Goal: Task Accomplishment & Management: Use online tool/utility

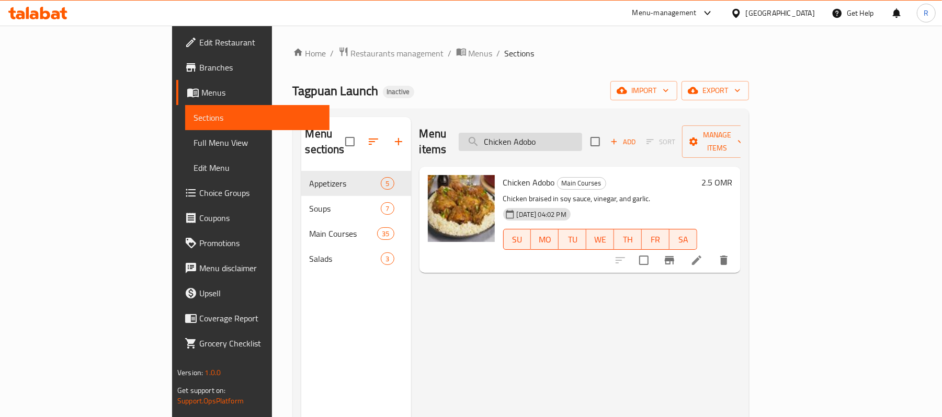
click at [582, 133] on input "Chicken Adobo" at bounding box center [520, 142] width 123 height 18
paste input "fritada"
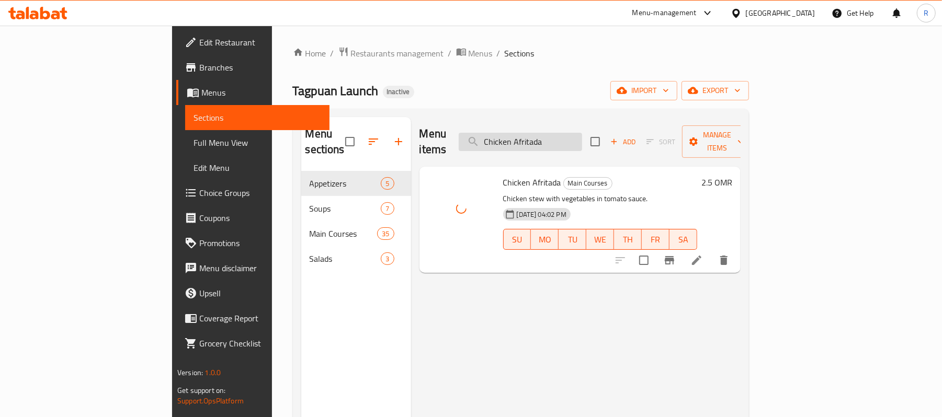
click at [582, 141] on input "Chicken Afritada" at bounding box center [520, 142] width 123 height 18
paste input "Bicol Express"
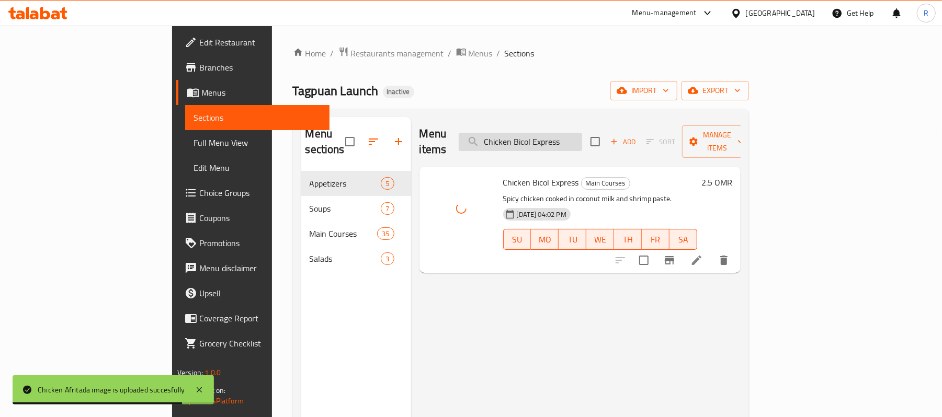
click at [581, 143] on input "Chicken Bicol Express" at bounding box center [520, 142] width 123 height 18
paste input "Lumpia Shanghai (12 pcs)"
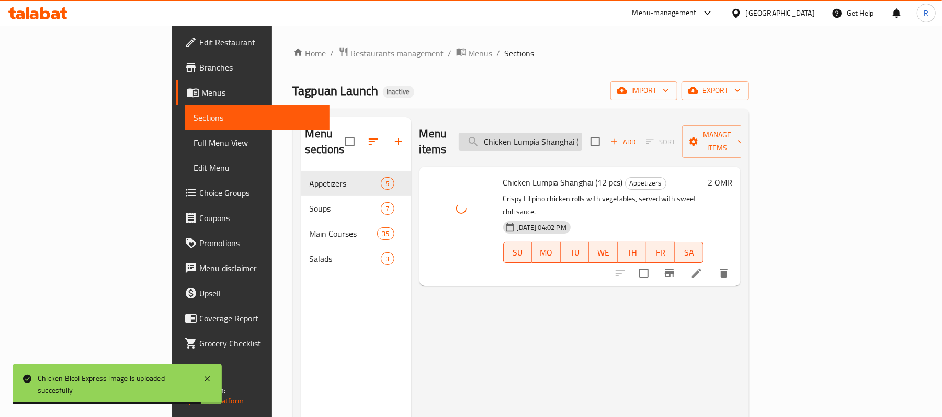
click at [560, 134] on input "Chicken Lumpia Shanghai (12 pcs)" at bounding box center [520, 142] width 123 height 18
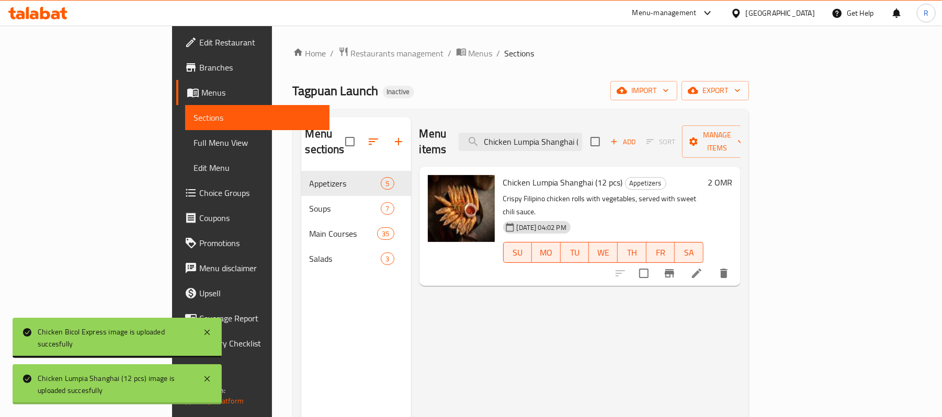
paste input "Sisig"
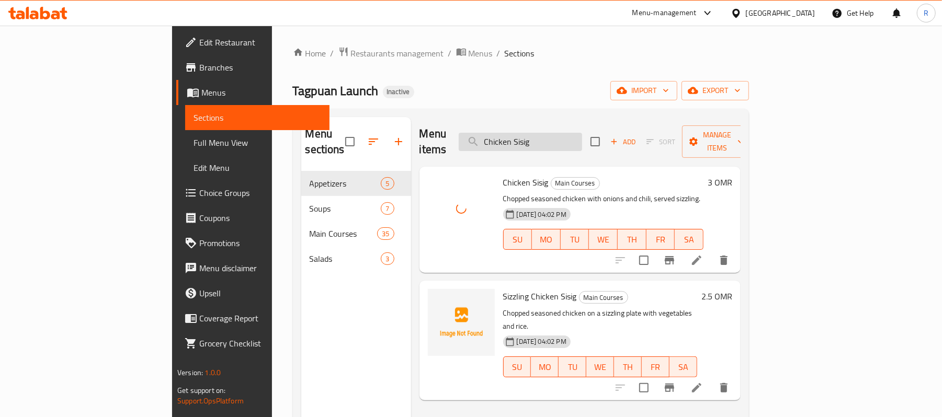
click at [582, 140] on input "Chicken Sisig" at bounding box center [520, 142] width 123 height 18
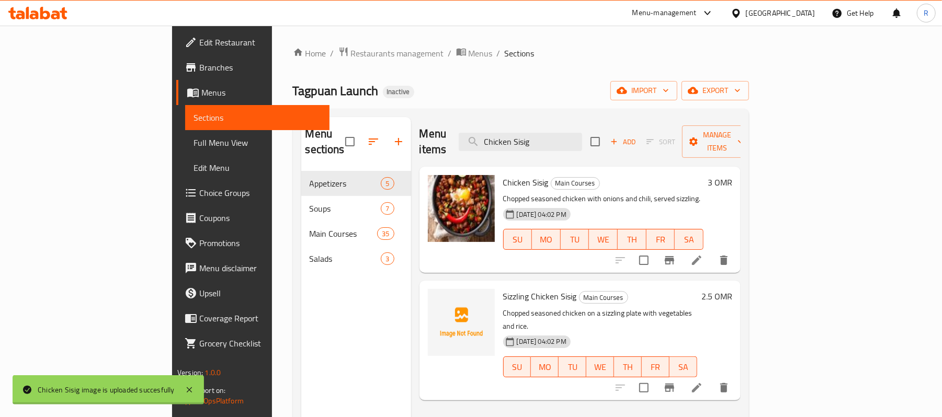
paste input "kin Chicharon"
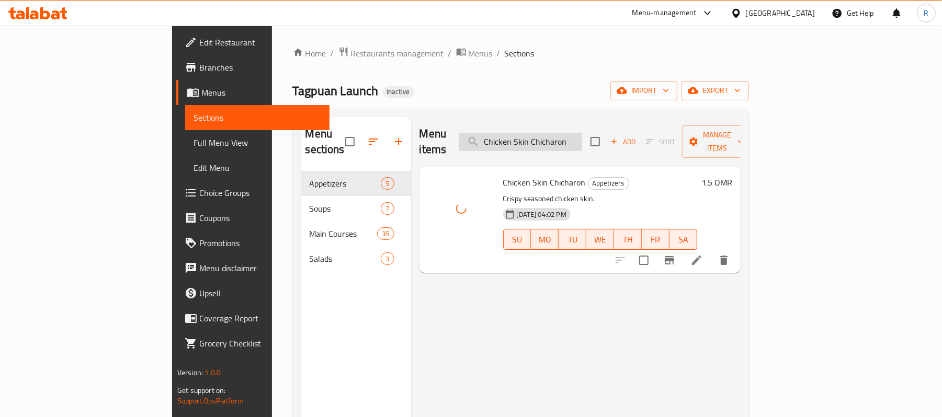
click at [582, 136] on input "Chicken Skin Chicharon" at bounding box center [520, 142] width 123 height 18
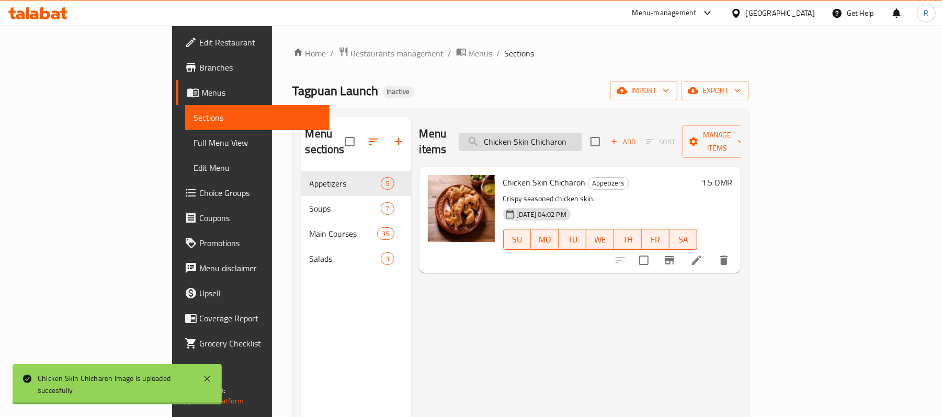
click at [582, 136] on input "Chicken Skin Chicharon" at bounding box center [520, 142] width 123 height 18
paste input "Tinola"
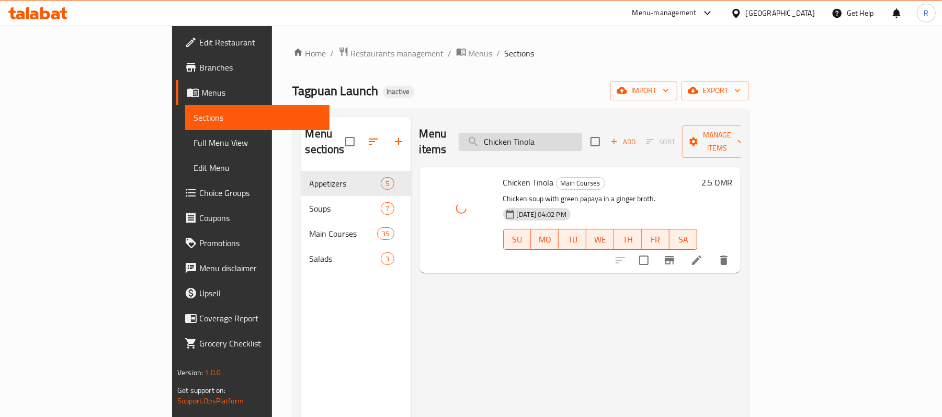
click at [582, 133] on input "Chicken Tinola" at bounding box center [520, 142] width 123 height 18
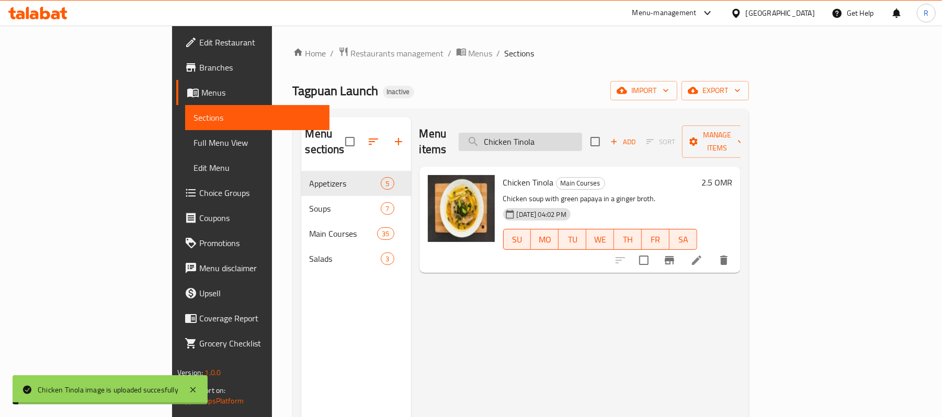
click at [582, 133] on input "Chicken Tinola" at bounding box center [520, 142] width 123 height 18
paste input "op Suey"
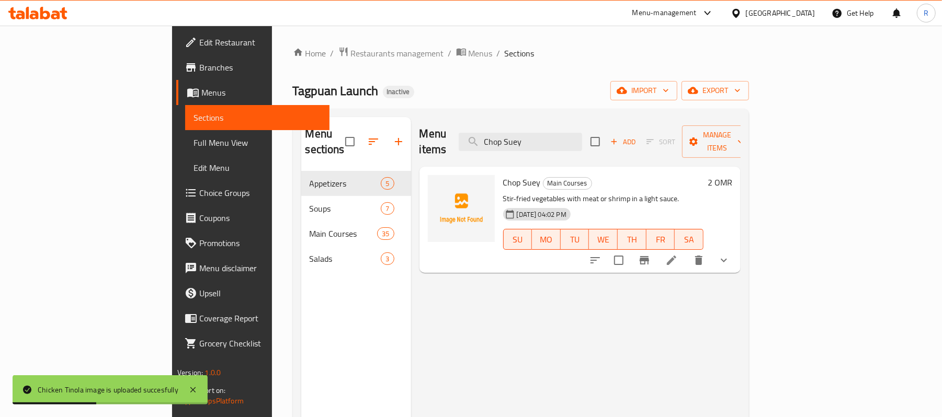
type input "Chop Suey"
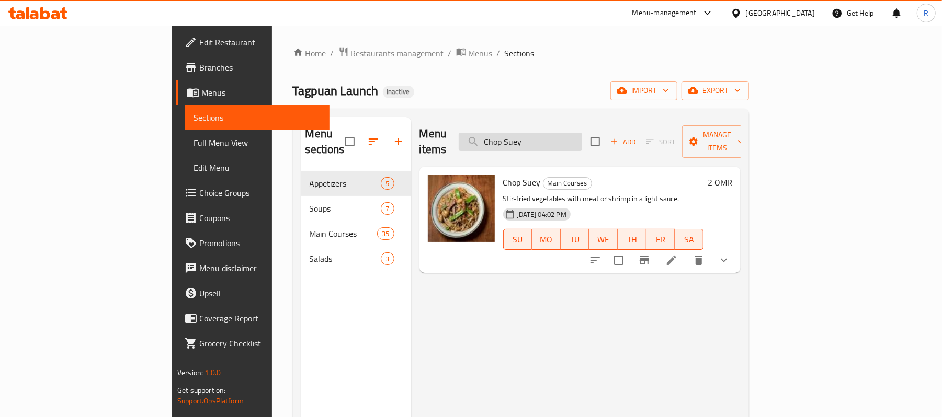
click at [582, 139] on input "Chop Suey" at bounding box center [520, 142] width 123 height 18
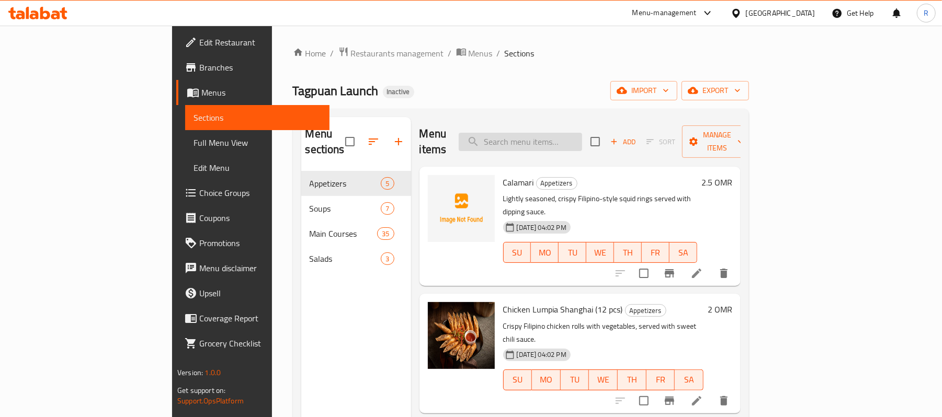
paste input "Cream Corn Soup with Shrimp"
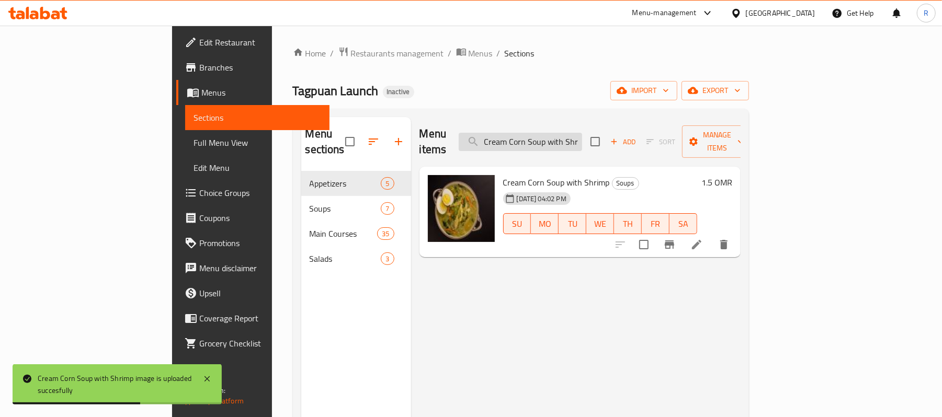
click at [582, 139] on input "Cream Corn Soup with Shrimp" at bounding box center [520, 142] width 123 height 18
paste input "Daing na Bangus"
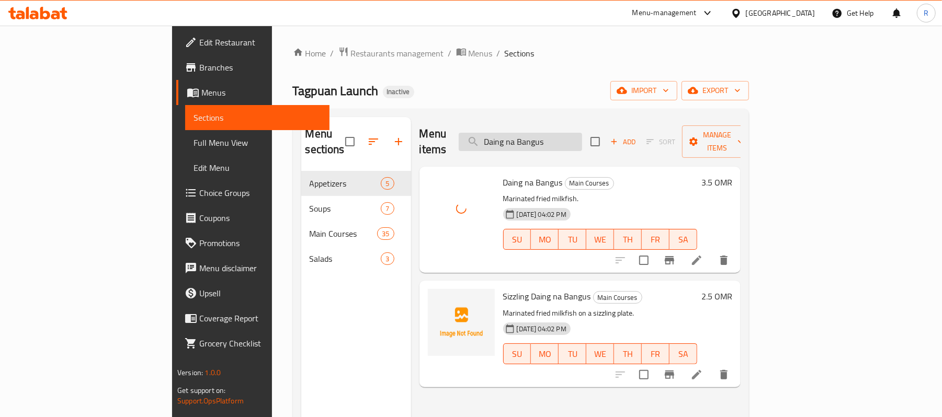
click at [582, 133] on input "Daing na Bangus" at bounding box center [520, 142] width 123 height 18
paste input "Ensaladang Manga"
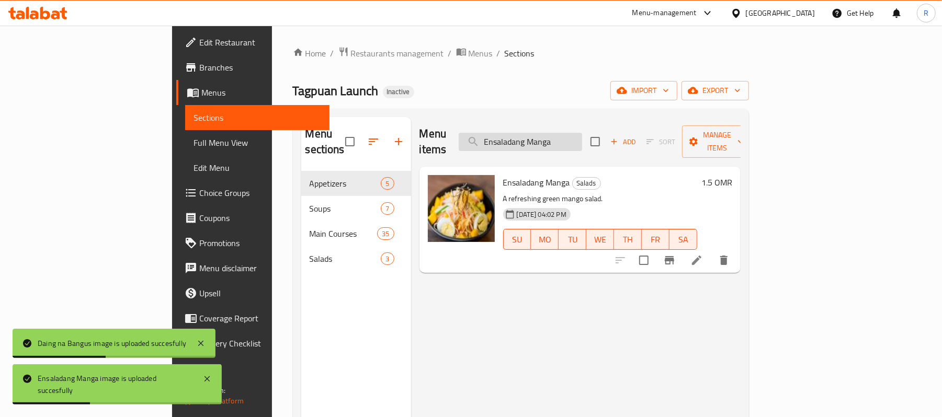
click at [554, 133] on input "Ensaladang Manga" at bounding box center [520, 142] width 123 height 18
paste input "Talong"
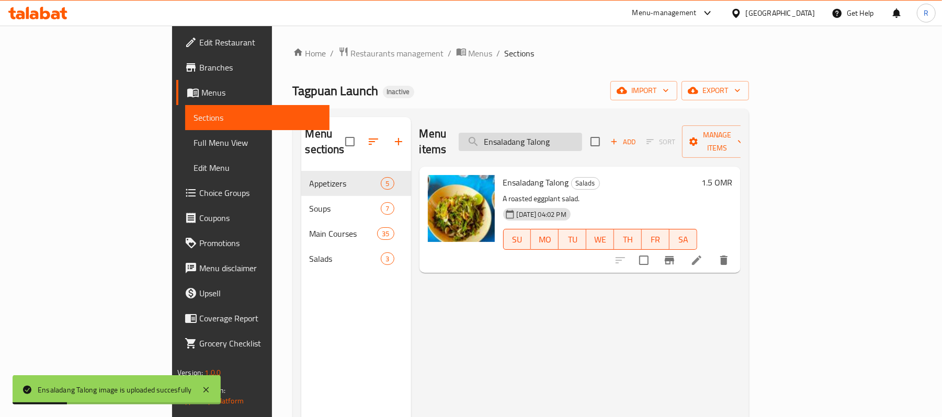
click at [578, 137] on input "Ensaladang Talong" at bounding box center [520, 142] width 123 height 18
paste input "Fresh Juices"
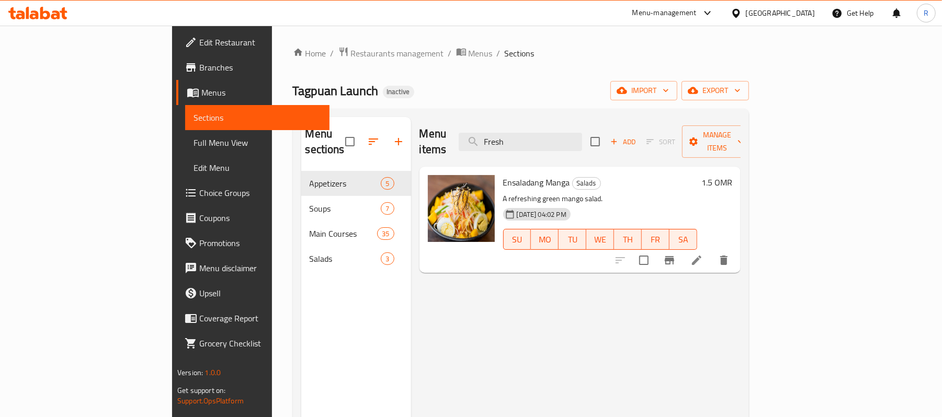
type input "Fresh"
click at [576, 133] on input "Fresh" at bounding box center [520, 142] width 123 height 18
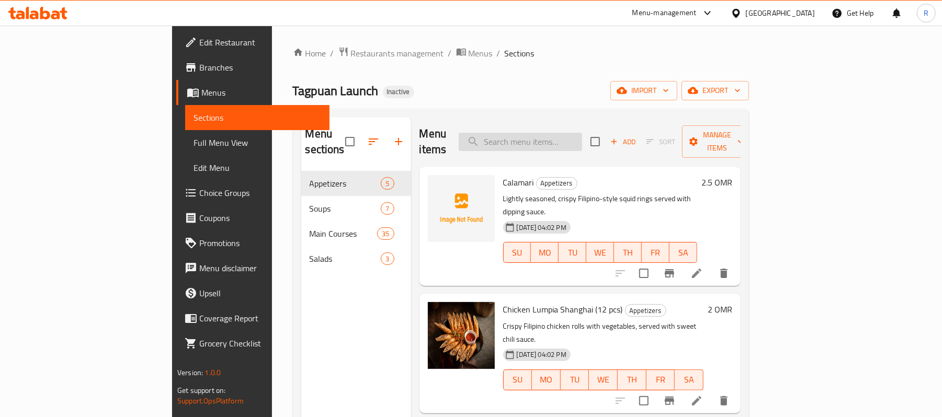
paste input "Fried Chicken"
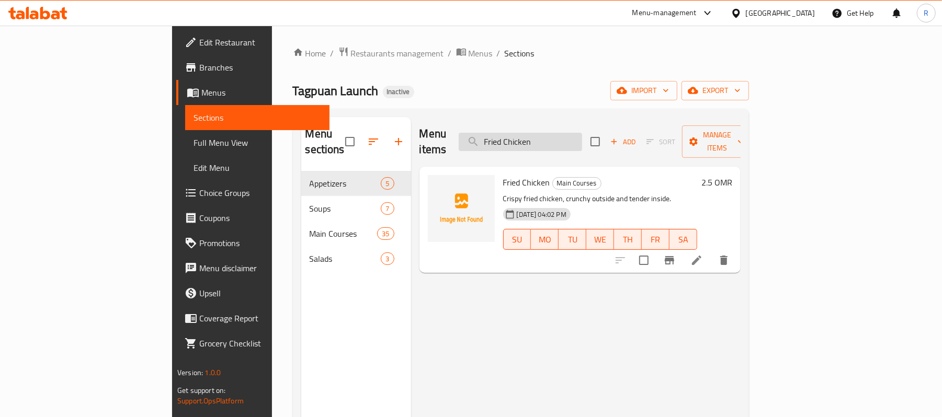
click at [582, 142] on input "Fried Chicken" at bounding box center [520, 142] width 123 height 18
paste input "Ginataang Laing"
click at [582, 143] on input "Ginataang Laing" at bounding box center [520, 142] width 123 height 18
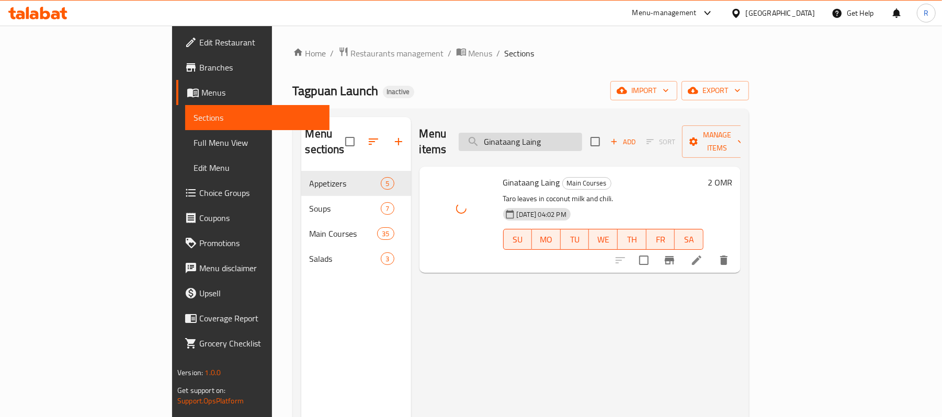
click at [582, 143] on input "Ginataang Laing" at bounding box center [520, 142] width 123 height 18
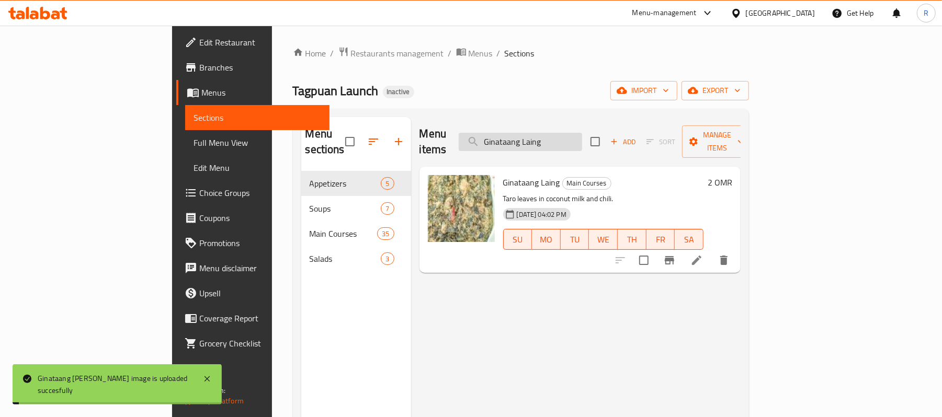
click at [582, 143] on input "Ginataang Laing" at bounding box center [520, 142] width 123 height 18
paste input "Java Rice"
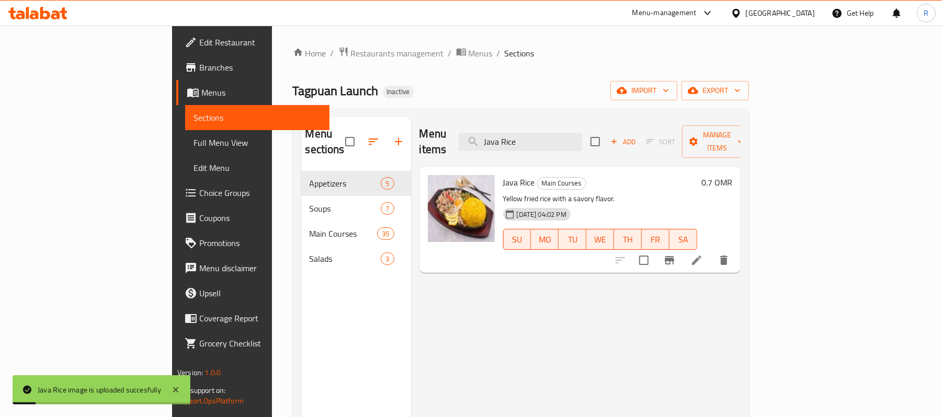
click at [588, 144] on div "Menu items Java Rice Add Sort Manage items" at bounding box center [579, 142] width 321 height 50
click at [582, 136] on input "Java Rice" at bounding box center [520, 142] width 123 height 18
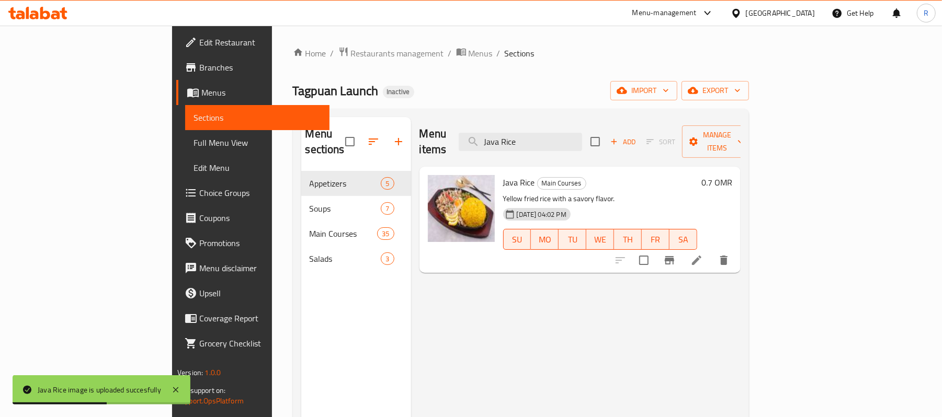
paste input "Lasagna [PERSON_NAME]"
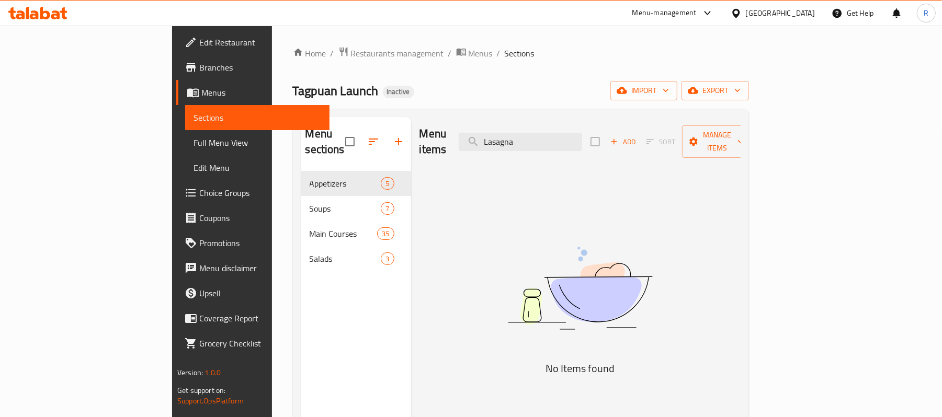
type input "Lasagna"
click at [582, 133] on input "Lasagna" at bounding box center [520, 142] width 123 height 18
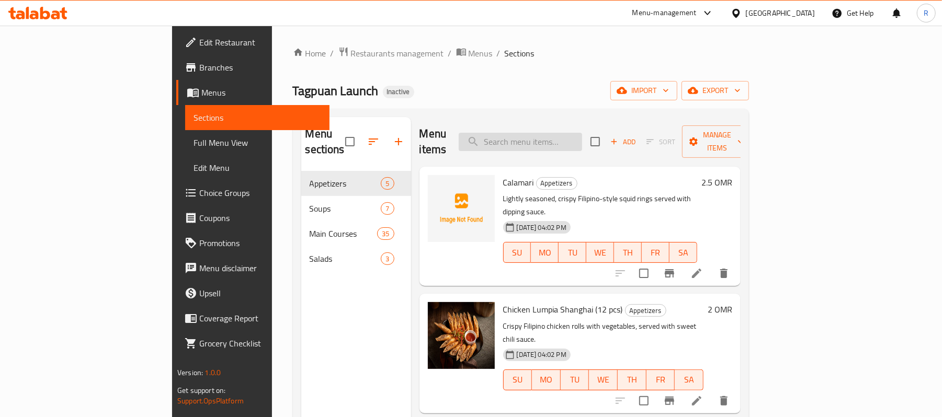
paste input "Mango Juice"
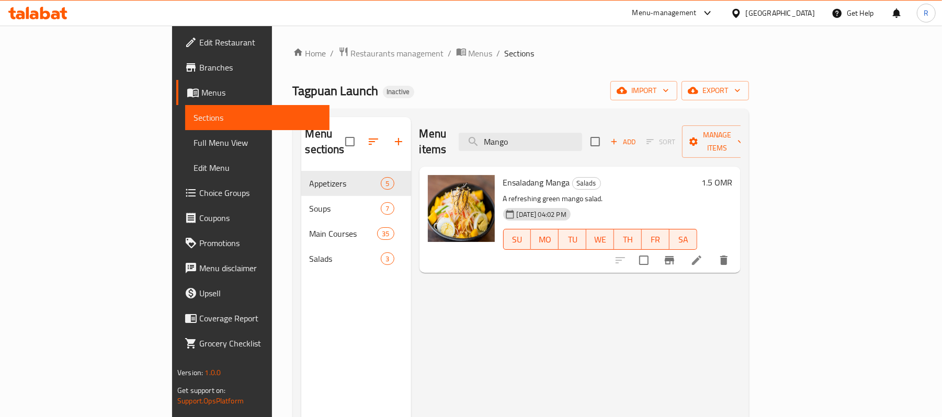
type input "Mango"
click at [582, 143] on input "Mango" at bounding box center [520, 142] width 123 height 18
paste input "Meat Sisig"
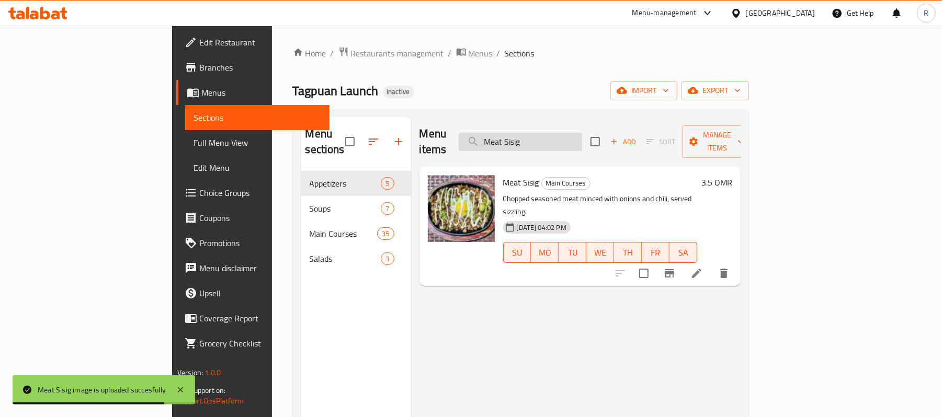
click at [582, 135] on input "Meat Sisig" at bounding box center [520, 142] width 123 height 18
paste input "ixed Seafoods"
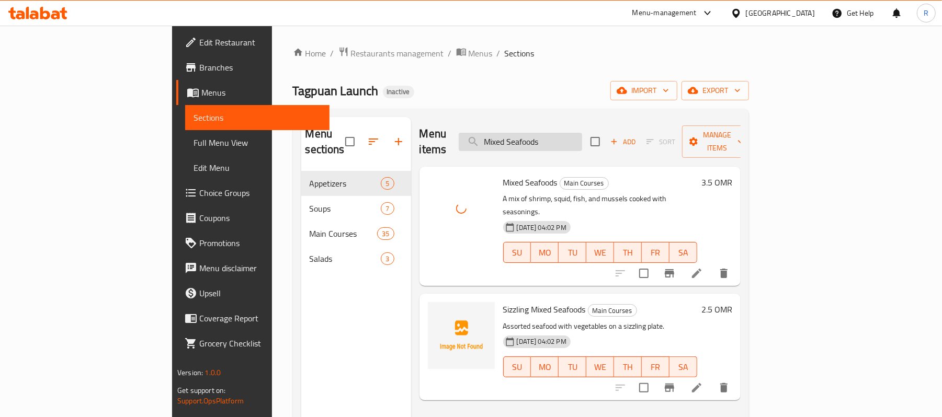
click at [582, 133] on input "Mixed Seafoods" at bounding box center [520, 142] width 123 height 18
paste input "Nido Soup"
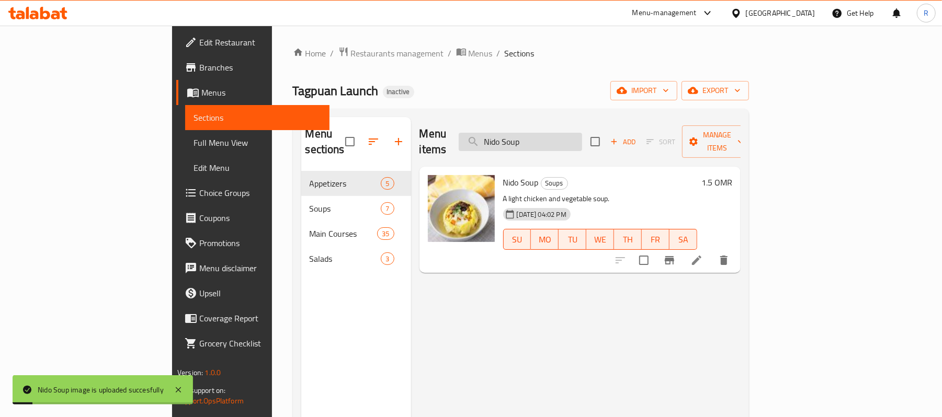
click at [582, 134] on input "Nido Soup" at bounding box center [520, 142] width 123 height 18
paste input "Orange Juice"
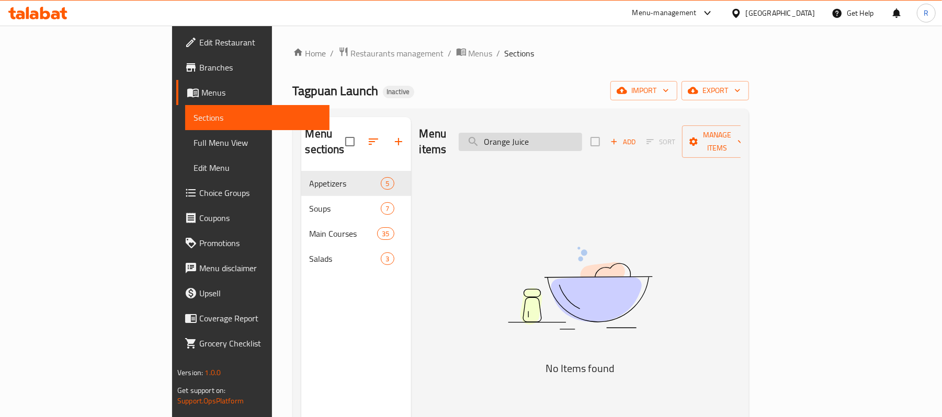
click at [582, 142] on input "Orange Juice" at bounding box center [520, 142] width 123 height 18
paste input "Pakbet Tagalog"
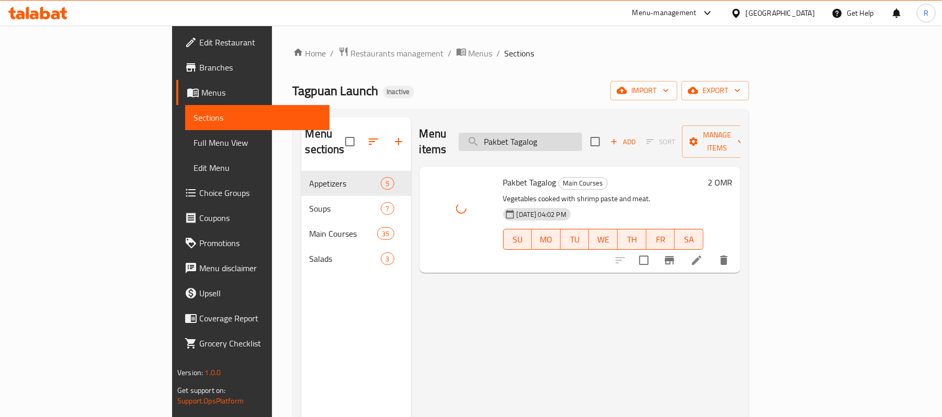
click at [582, 140] on input "Pakbet Tagalog" at bounding box center [520, 142] width 123 height 18
paste input "labok"
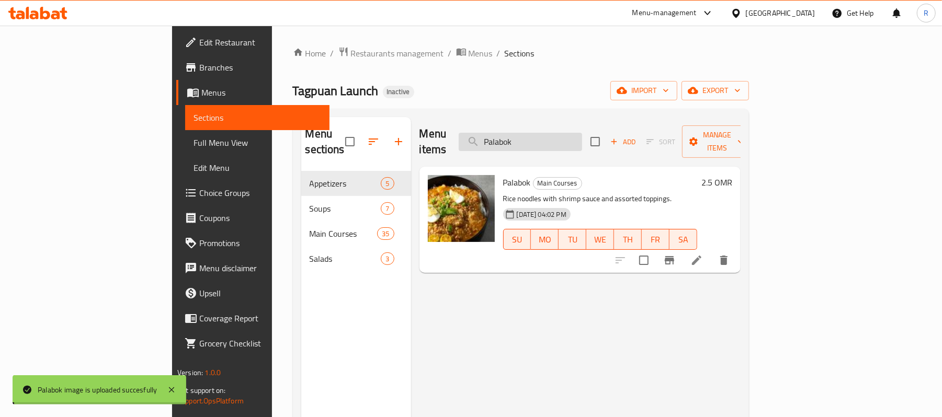
click at [582, 133] on input "Palabok" at bounding box center [520, 142] width 123 height 18
paste input "ncit [PERSON_NAME]"
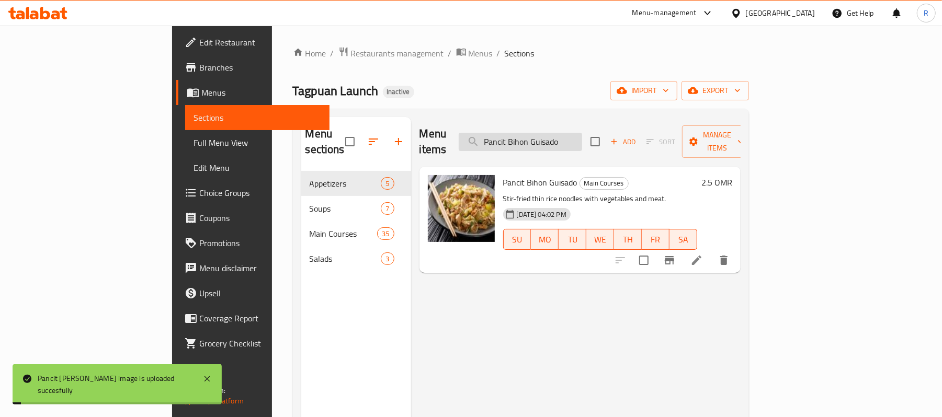
click at [582, 137] on input "Pancit Bihon Guisado" at bounding box center [520, 142] width 123 height 18
paste input "[GEOGRAPHIC_DATA]"
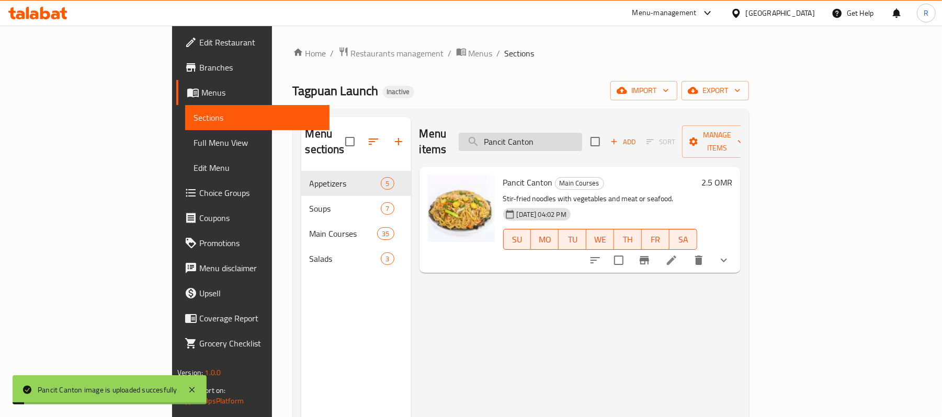
click at [582, 141] on input "Pancit Canton" at bounding box center [520, 142] width 123 height 18
paste input "Guisado Mixed"
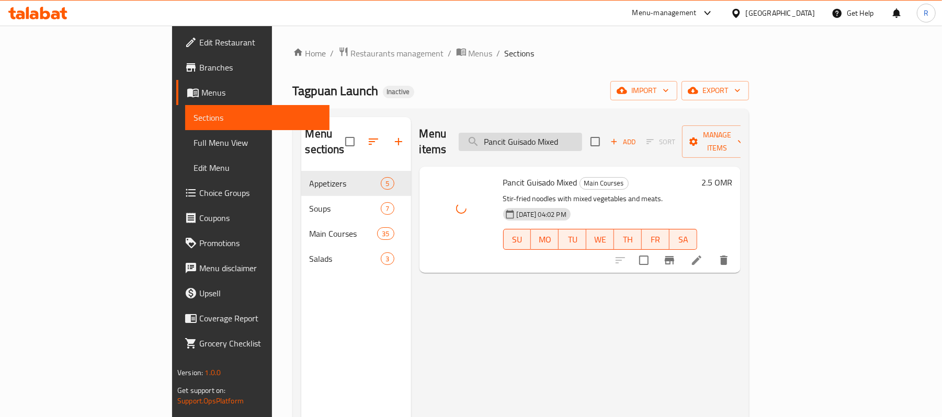
click at [582, 139] on input "Pancit Guisado Mixed" at bounding box center [520, 142] width 123 height 18
paste input "Lomi"
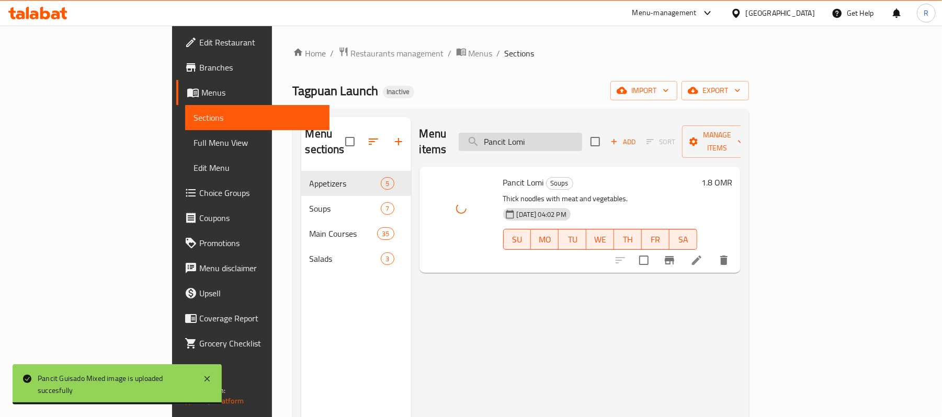
click at [582, 135] on input "Pancit Lomi" at bounding box center [520, 142] width 123 height 18
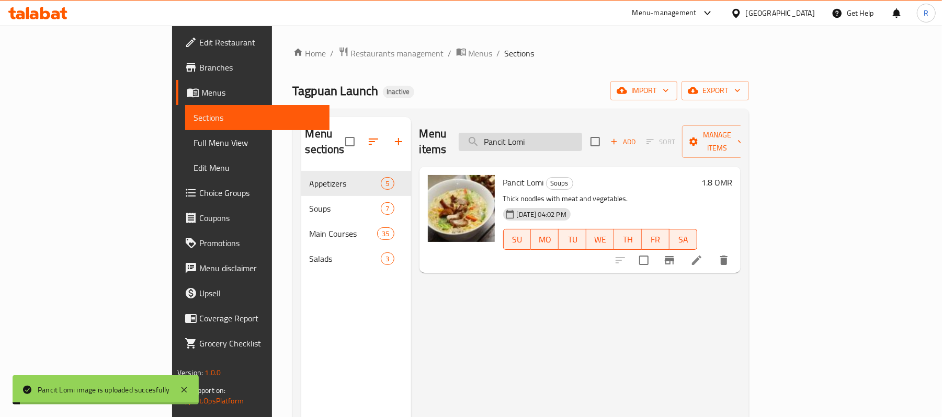
click at [582, 135] on input "Pancit Lomi" at bounding box center [520, 142] width 123 height 18
paste input "ineapple Juice"
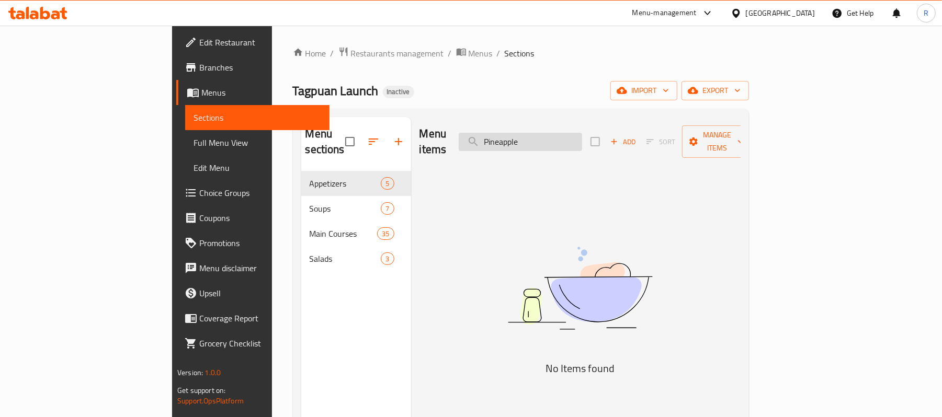
click at [582, 133] on input "Pineapple" at bounding box center [520, 142] width 123 height 18
paste input "[PERSON_NAME]"
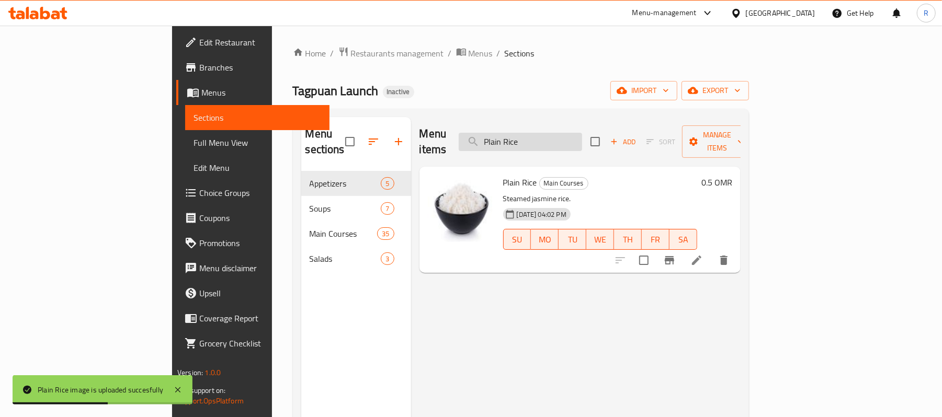
click at [582, 133] on input "Plain Rice" at bounding box center [520, 142] width 123 height 18
paste input "Risotto [PERSON_NAME]"
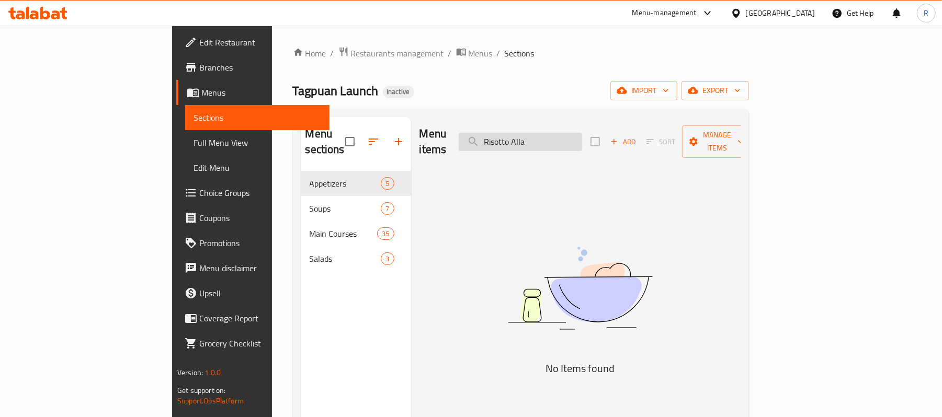
click at [582, 133] on input "Risotto Alla" at bounding box center [520, 142] width 123 height 18
paste input "Salted Egg Tomato Salad"
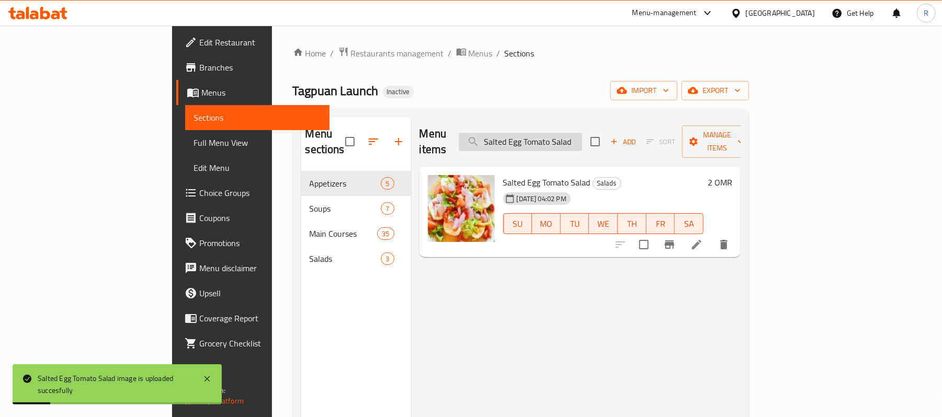
click at [582, 138] on input "Salted Egg Tomato Salad" at bounding box center [520, 142] width 123 height 18
paste input "eafoods Paella"
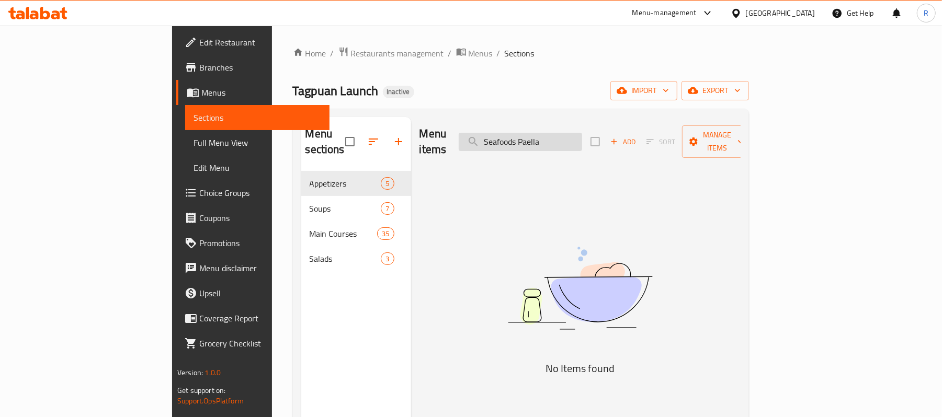
click at [582, 139] on input "Seafoods Paella" at bounding box center [520, 142] width 123 height 18
paste input "Risotto"
click at [582, 140] on input "Seafoods Risotto" at bounding box center [520, 142] width 123 height 18
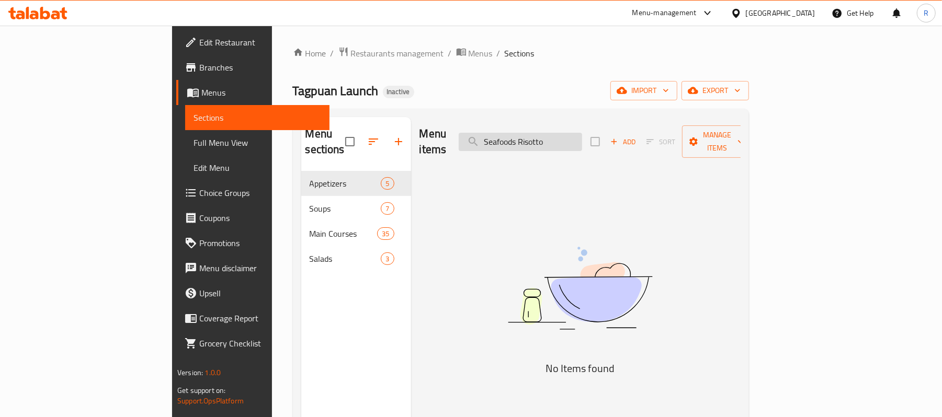
click at [582, 140] on input "Seafoods Risotto" at bounding box center [520, 142] width 123 height 18
paste input "inigang na Bangus"
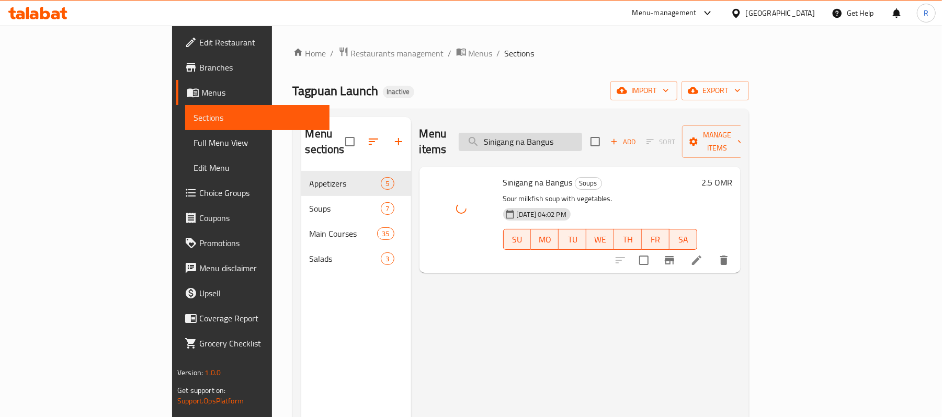
click at [582, 136] on input "Sinigang na Bangus" at bounding box center [520, 142] width 123 height 18
paste input "Hipon"
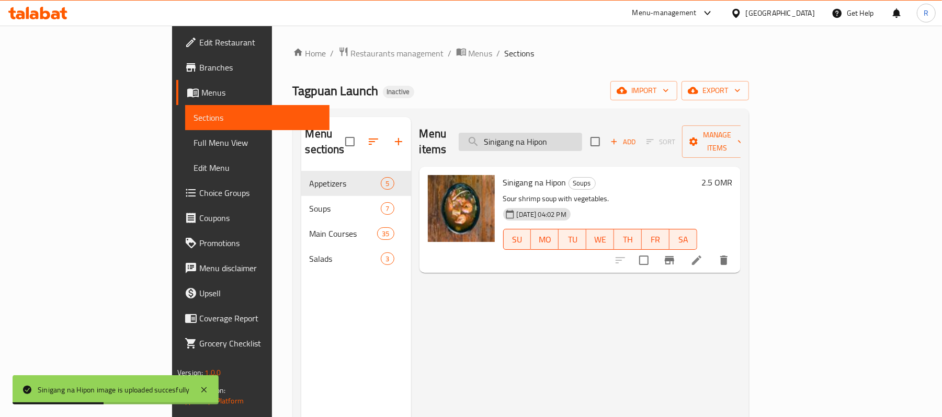
click at [578, 134] on input "Sinigang na Hipon" at bounding box center [520, 142] width 123 height 18
paste input "zzling Beef Kare-Kare"
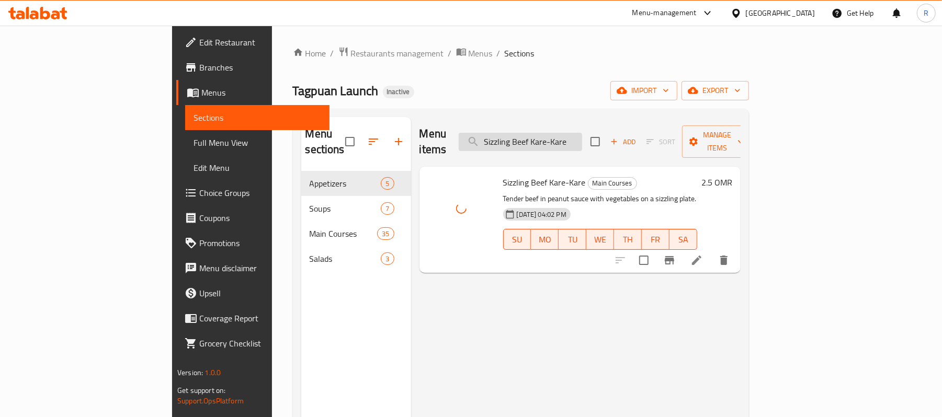
click at [582, 133] on input "Sizzling Beef Kare-Kare" at bounding box center [520, 142] width 123 height 18
paste input "Sisig"
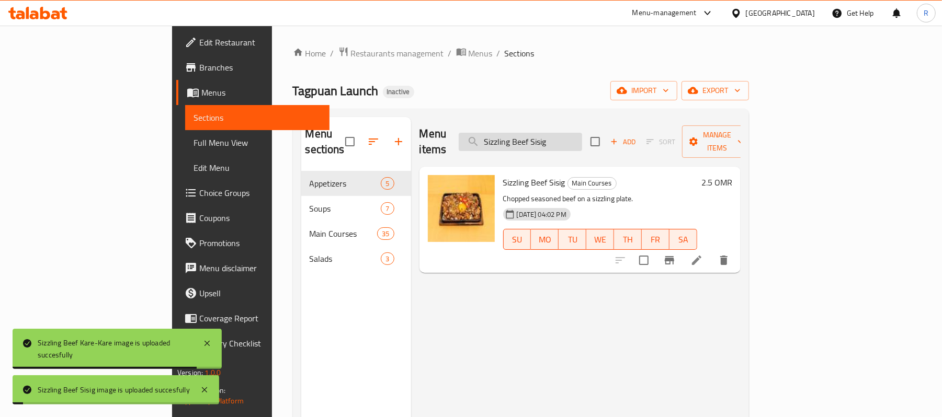
click at [582, 135] on input "Sizzling Beef Sisig" at bounding box center [520, 142] width 123 height 18
paste input "ulalo"
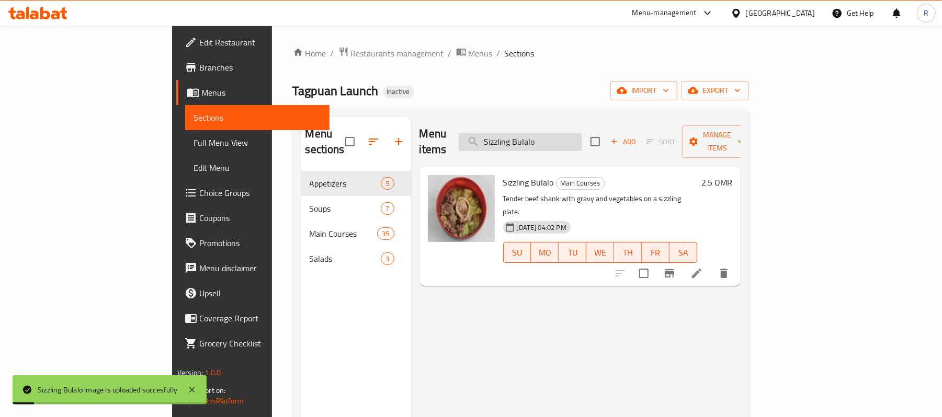
click at [559, 143] on input "Sizzling Bulalo" at bounding box center [520, 142] width 123 height 18
paste input "Chicken Sisig"
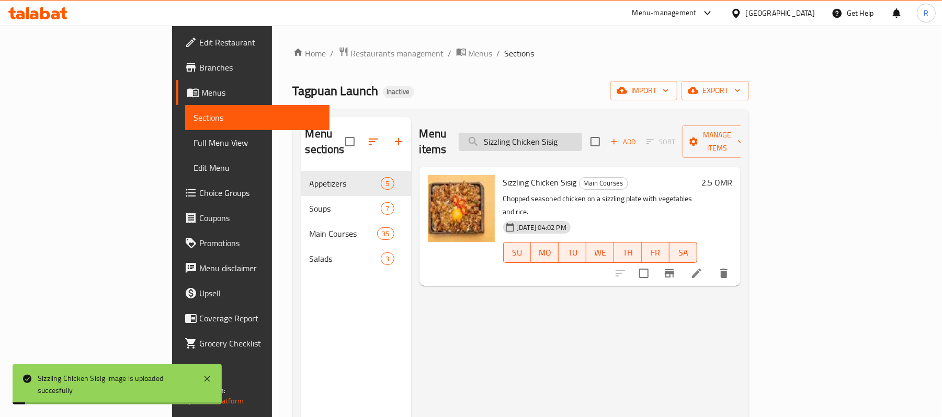
click at [570, 137] on input "Sizzling Chicken Sisig" at bounding box center [520, 142] width 123 height 18
paste input "Daing na Bangus"
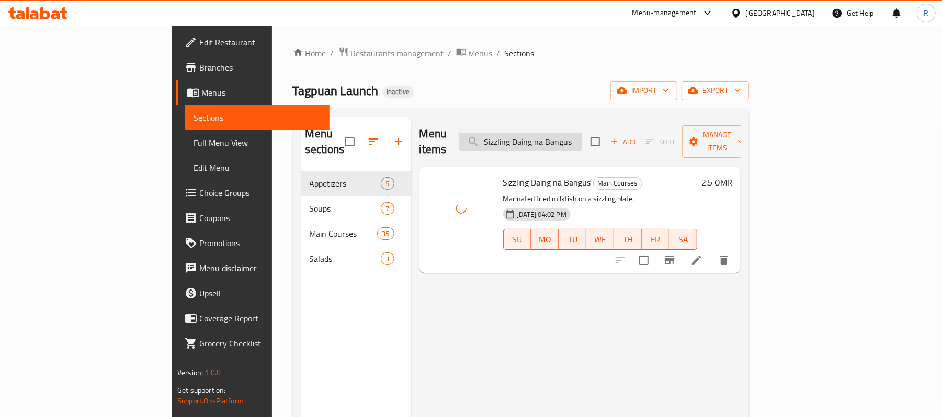
click at [582, 133] on input "Sizzling Daing na Bangus" at bounding box center [520, 142] width 123 height 18
paste input "Mixed Seafood"
click at [582, 136] on input "Sizzling Mixed Seafoods" at bounding box center [520, 142] width 123 height 18
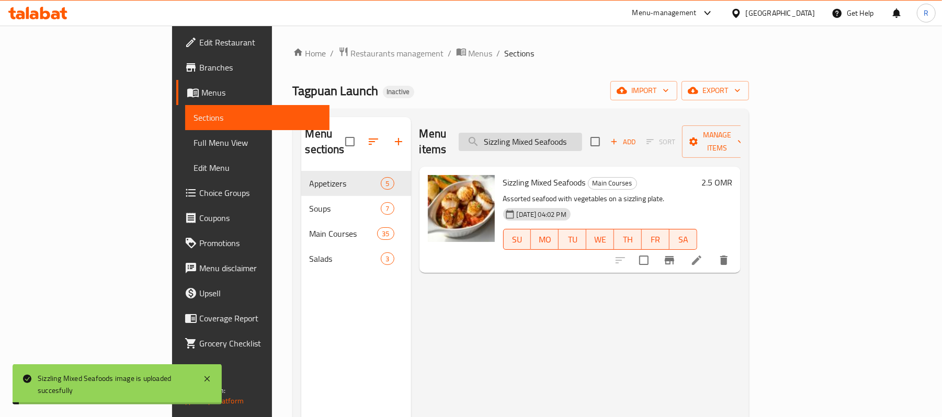
click at [582, 136] on input "Sizzling Mixed Seafoods" at bounding box center [520, 142] width 123 height 18
paste input "Salmon"
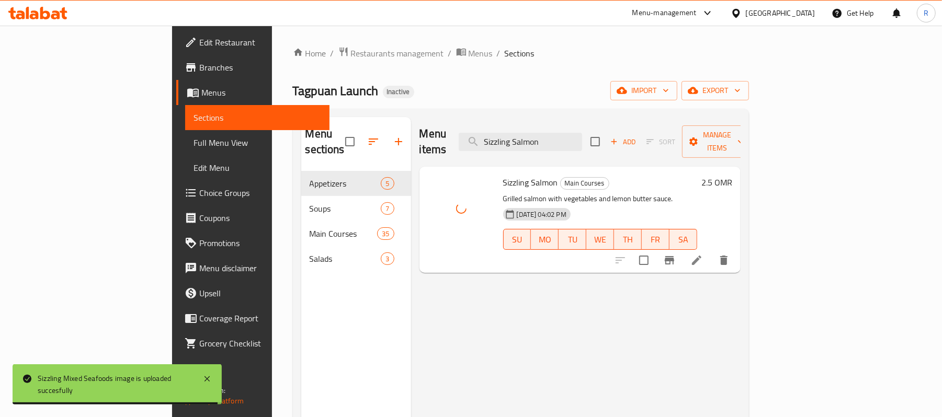
click at [574, 144] on div "Menu items Sizzling Salmon Add Sort Manage items" at bounding box center [579, 142] width 321 height 50
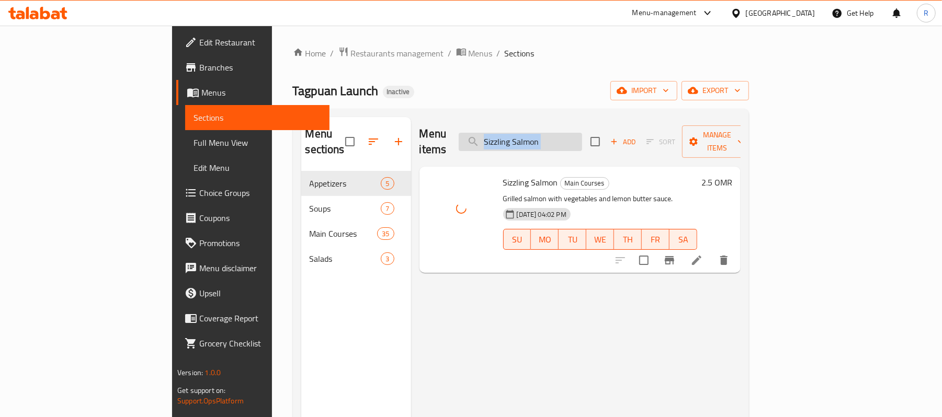
click at [576, 136] on input "Sizzling Salmon" at bounding box center [520, 142] width 123 height 18
paste input "quid Gambas"
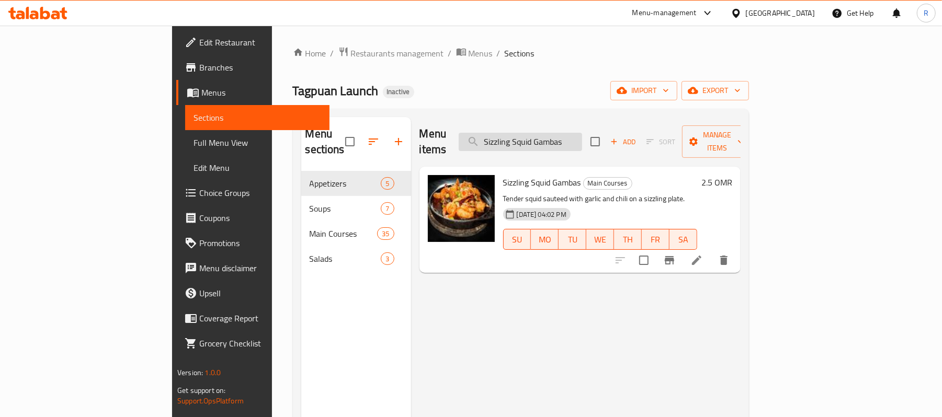
click at [559, 139] on input "Sizzling Squid Gambas" at bounding box center [520, 142] width 123 height 18
paste input "Tuna"
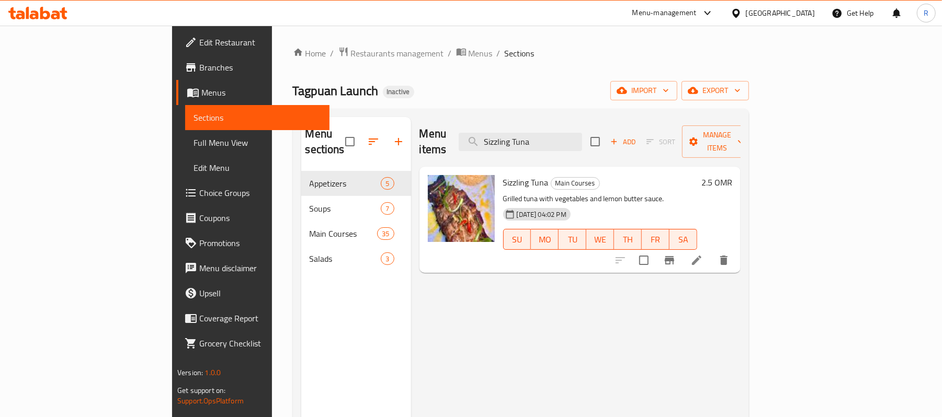
click at [605, 146] on div "Menu items Sizzling Tuna Add Sort Manage items" at bounding box center [579, 142] width 321 height 50
click at [582, 139] on input "Sizzling Tuna" at bounding box center [520, 142] width 123 height 18
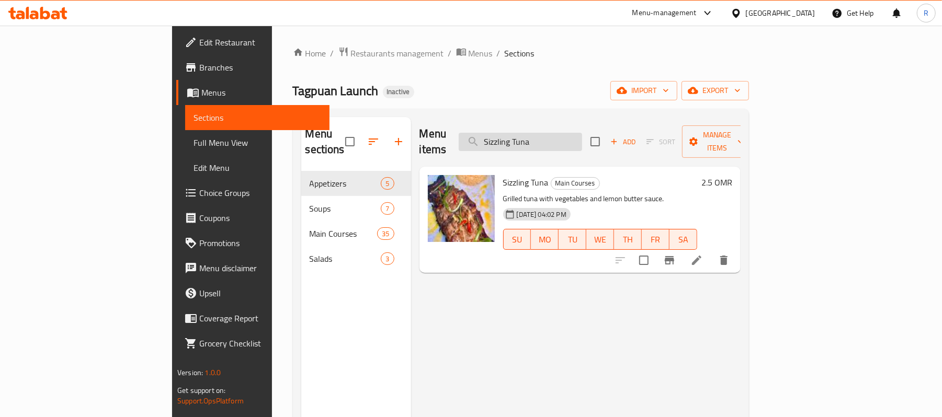
paste input "paghetti [PERSON_NAME]"
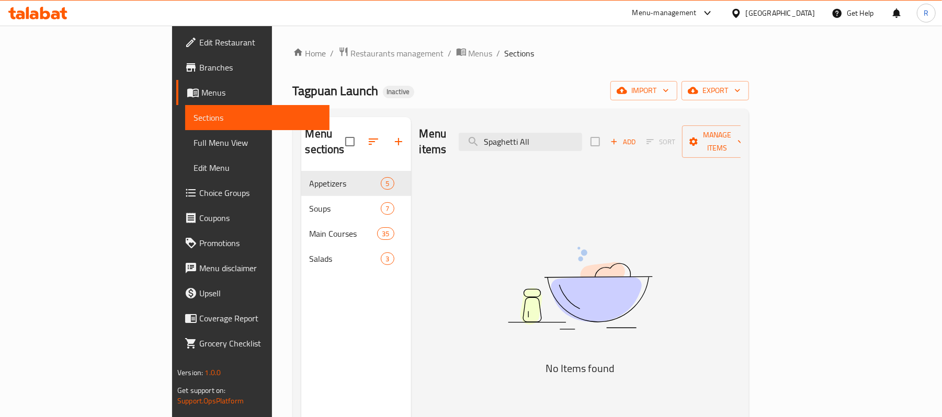
drag, startPoint x: 631, startPoint y: 184, endPoint x: 612, endPoint y: 156, distance: 33.9
click at [631, 184] on div "Menu items Spaghetti All Add Sort Manage items No Items found" at bounding box center [575, 325] width 329 height 417
click at [582, 133] on input "Spaghetti All" at bounding box center [520, 142] width 123 height 18
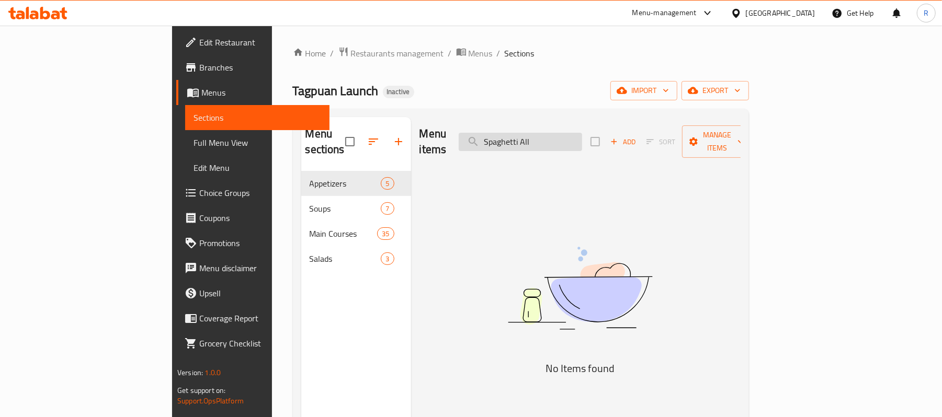
paste input "Seafoods"
click at [582, 133] on input "Spaghetti Seafoods" at bounding box center [520, 142] width 123 height 18
paste input "quid Kropek"
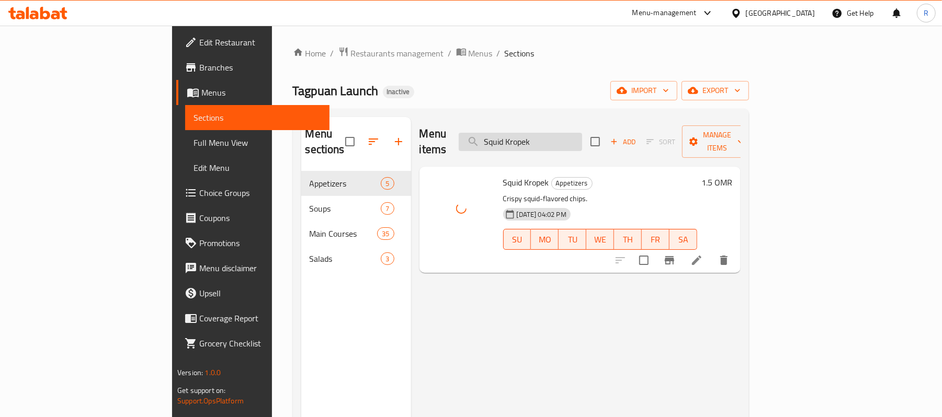
click at [571, 134] on input "Squid Kropek" at bounding box center [520, 142] width 123 height 18
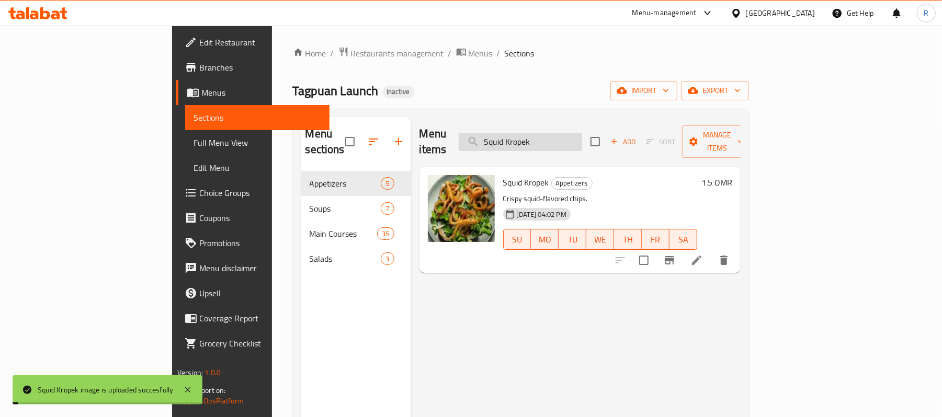
click at [571, 134] on input "Squid Kropek" at bounding box center [520, 142] width 123 height 18
paste input "Vegetable Cream Soup"
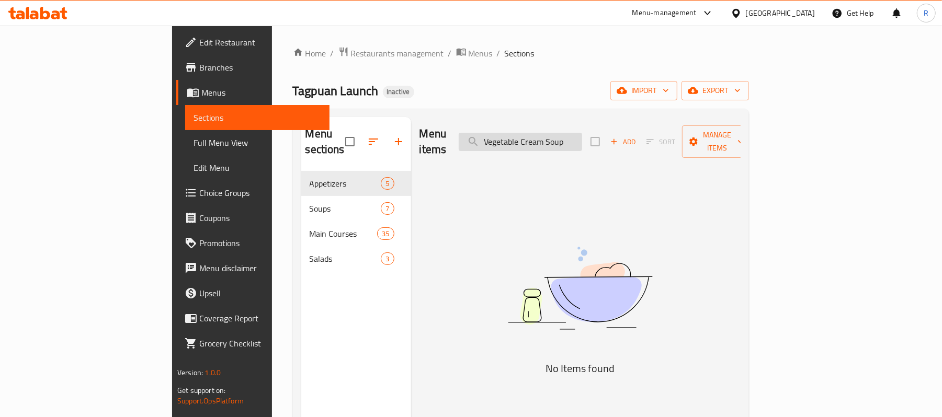
click at [582, 133] on input "Vegetable Cream Soup" at bounding box center [520, 142] width 123 height 18
paste input "Fried Rice"
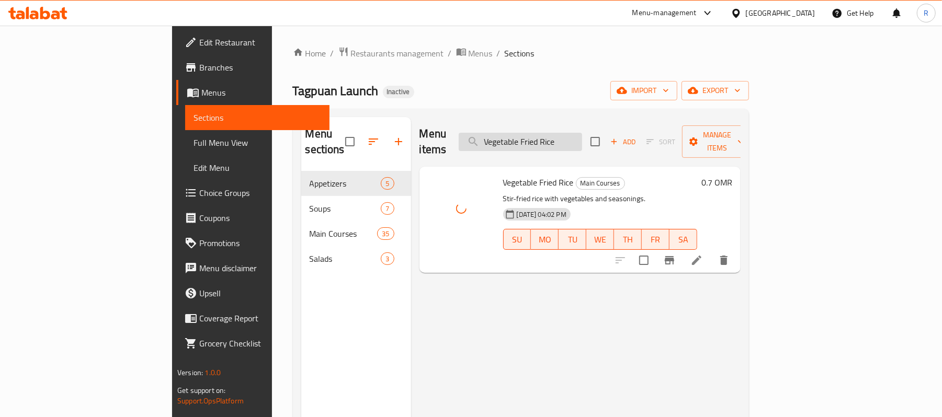
click at [582, 142] on input "Vegetable Fried Rice" at bounding box center [520, 142] width 123 height 18
paste input "Watermelon Ju"
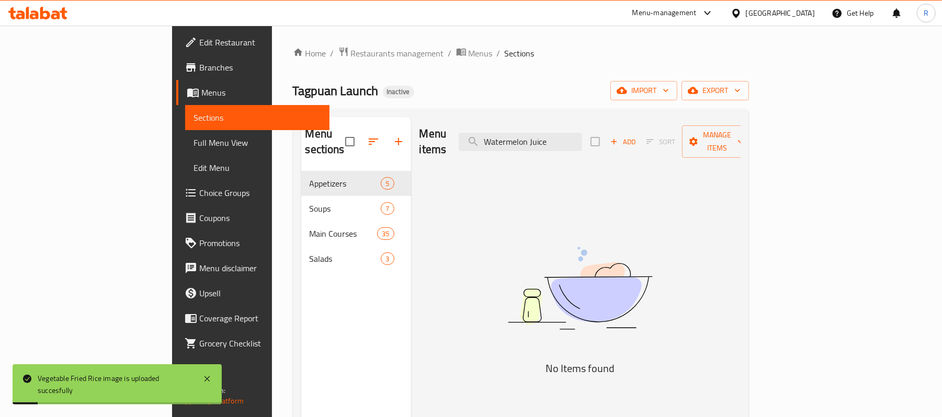
type input "Watermelon Juice"
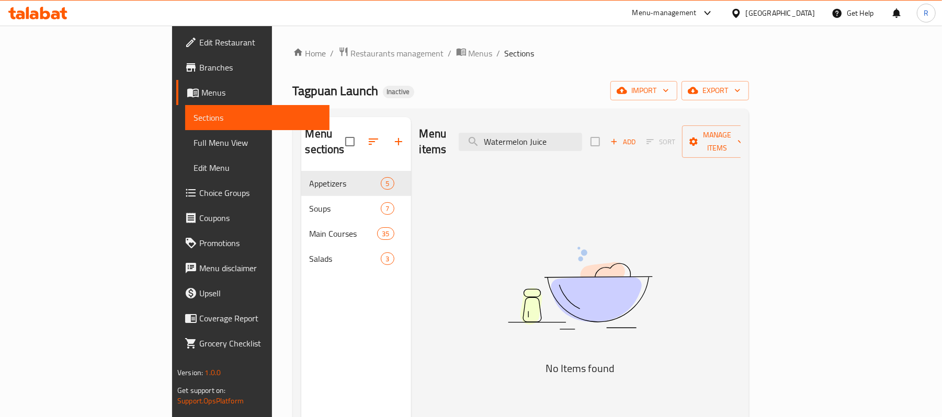
drag, startPoint x: 645, startPoint y: 208, endPoint x: 584, endPoint y: 197, distance: 62.6
click at [645, 219] on img at bounding box center [579, 288] width 261 height 139
click at [185, 132] on link "Full Menu View" at bounding box center [257, 142] width 144 height 25
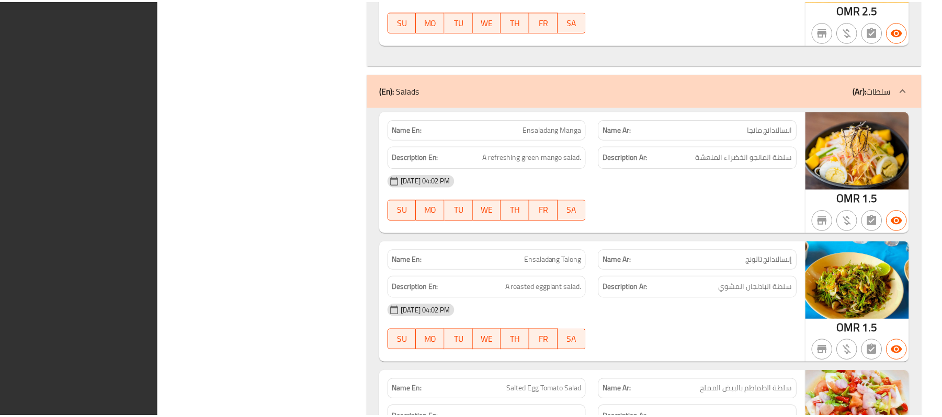
scroll to position [6998, 0]
